Goal: Information Seeking & Learning: Learn about a topic

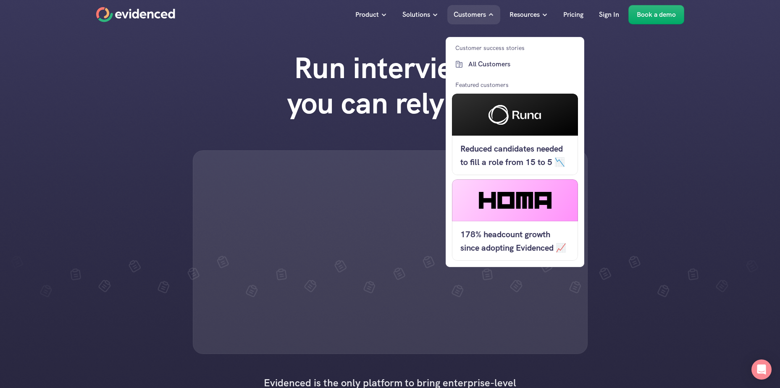
click at [480, 16] on p "Customers" at bounding box center [470, 14] width 32 height 11
click at [491, 14] on icon at bounding box center [491, 15] width 6 height 6
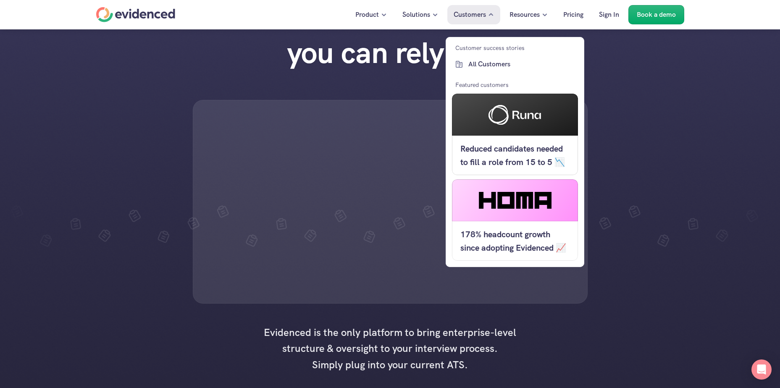
scroll to position [42, 0]
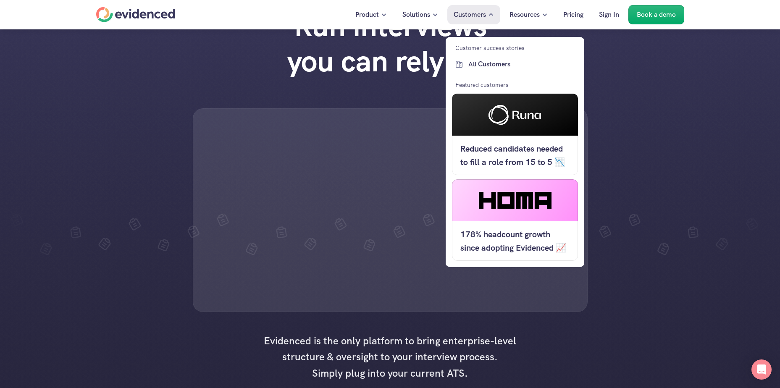
click at [466, 18] on div at bounding box center [515, 136] width 139 height 262
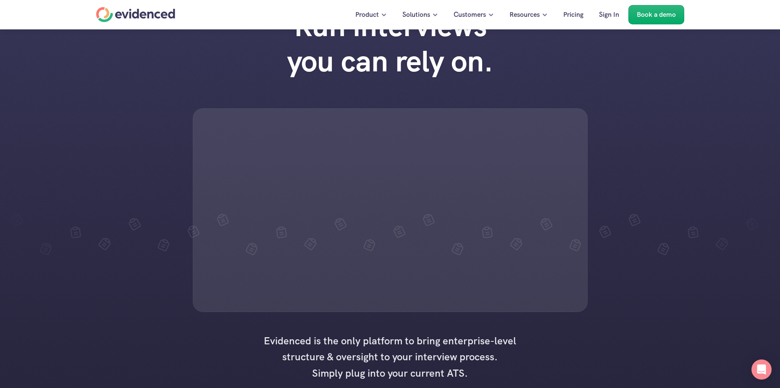
click at [617, 108] on div "Run interviews you can rely on." at bounding box center [390, 160] width 780 height 321
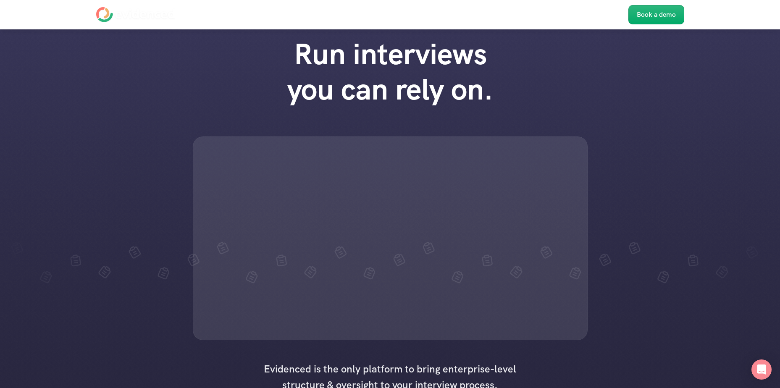
scroll to position [0, 0]
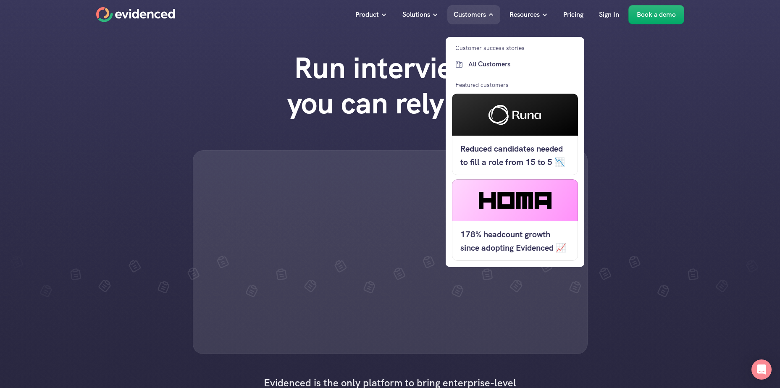
click at [464, 13] on p "Customers" at bounding box center [470, 14] width 32 height 11
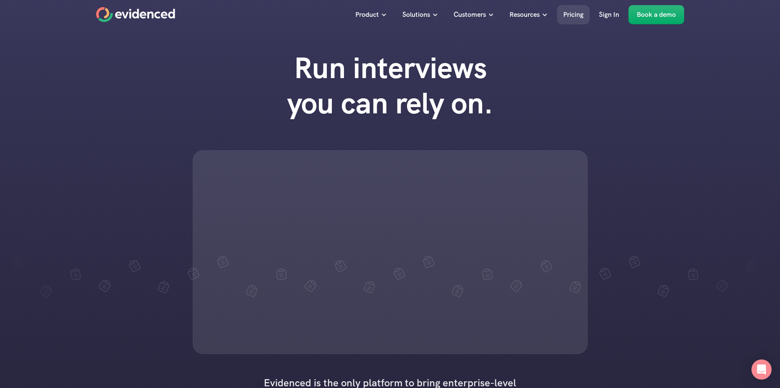
click at [574, 14] on p "Pricing" at bounding box center [574, 14] width 20 height 11
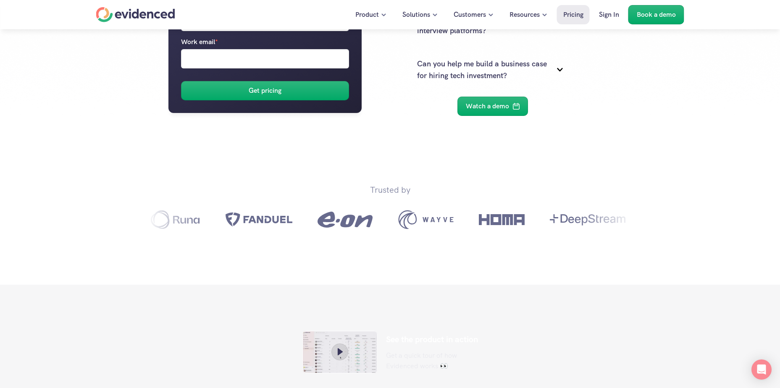
scroll to position [252, 0]
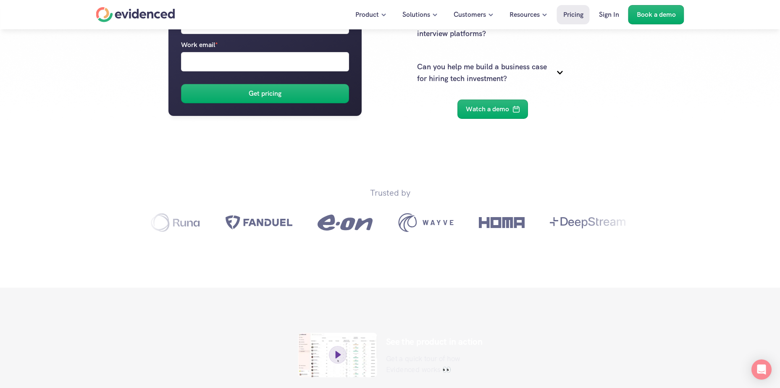
click at [332, 349] on icon at bounding box center [337, 355] width 13 height 13
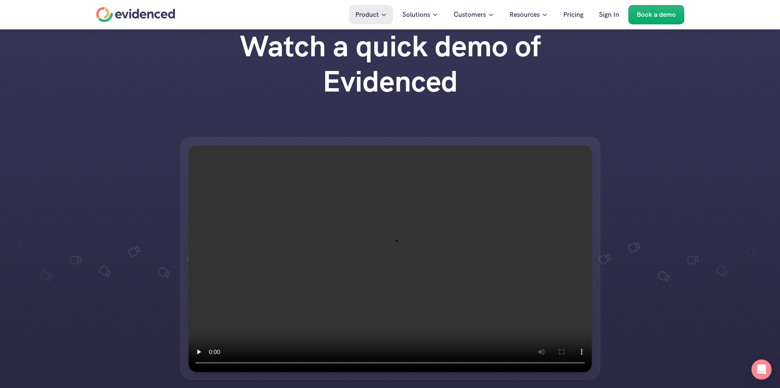
scroll to position [84, 0]
